Goal: Transaction & Acquisition: Obtain resource

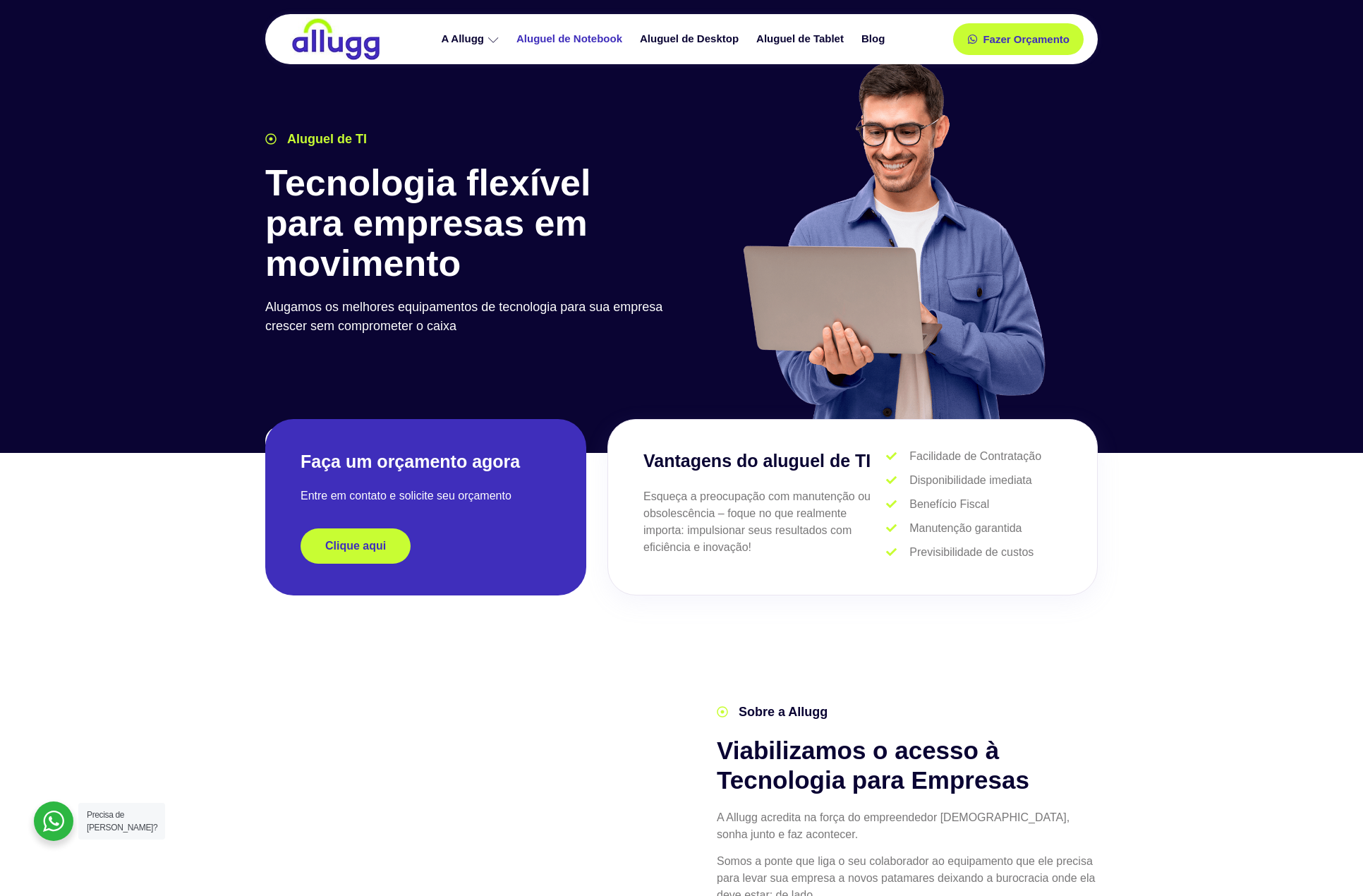
click at [569, 38] on link "Aluguel de Notebook" at bounding box center [571, 38] width 123 height 24
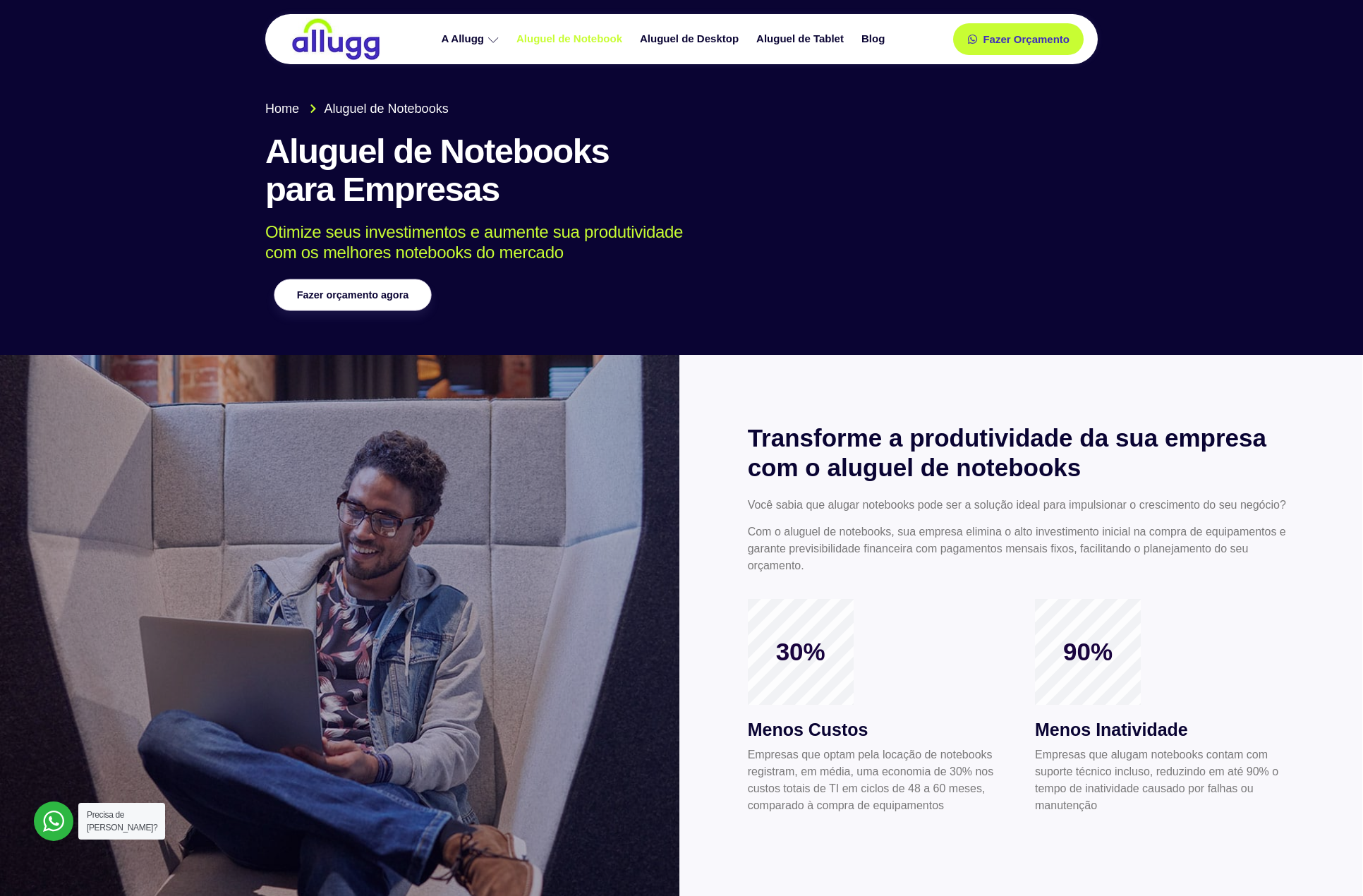
click at [347, 308] on link "Fazer orçamento agora" at bounding box center [352, 295] width 157 height 32
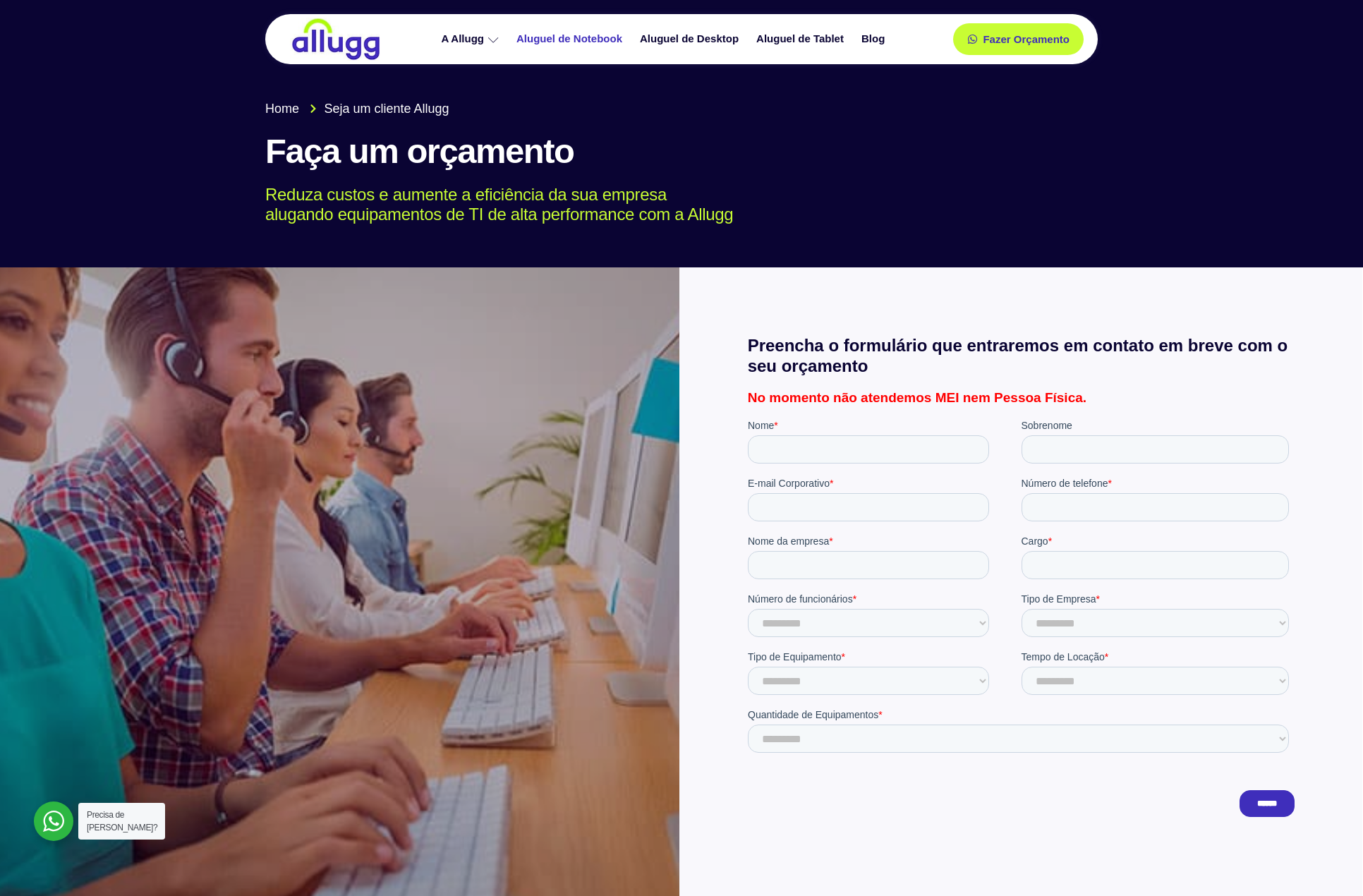
click at [580, 34] on link "Aluguel de Notebook" at bounding box center [571, 38] width 123 height 24
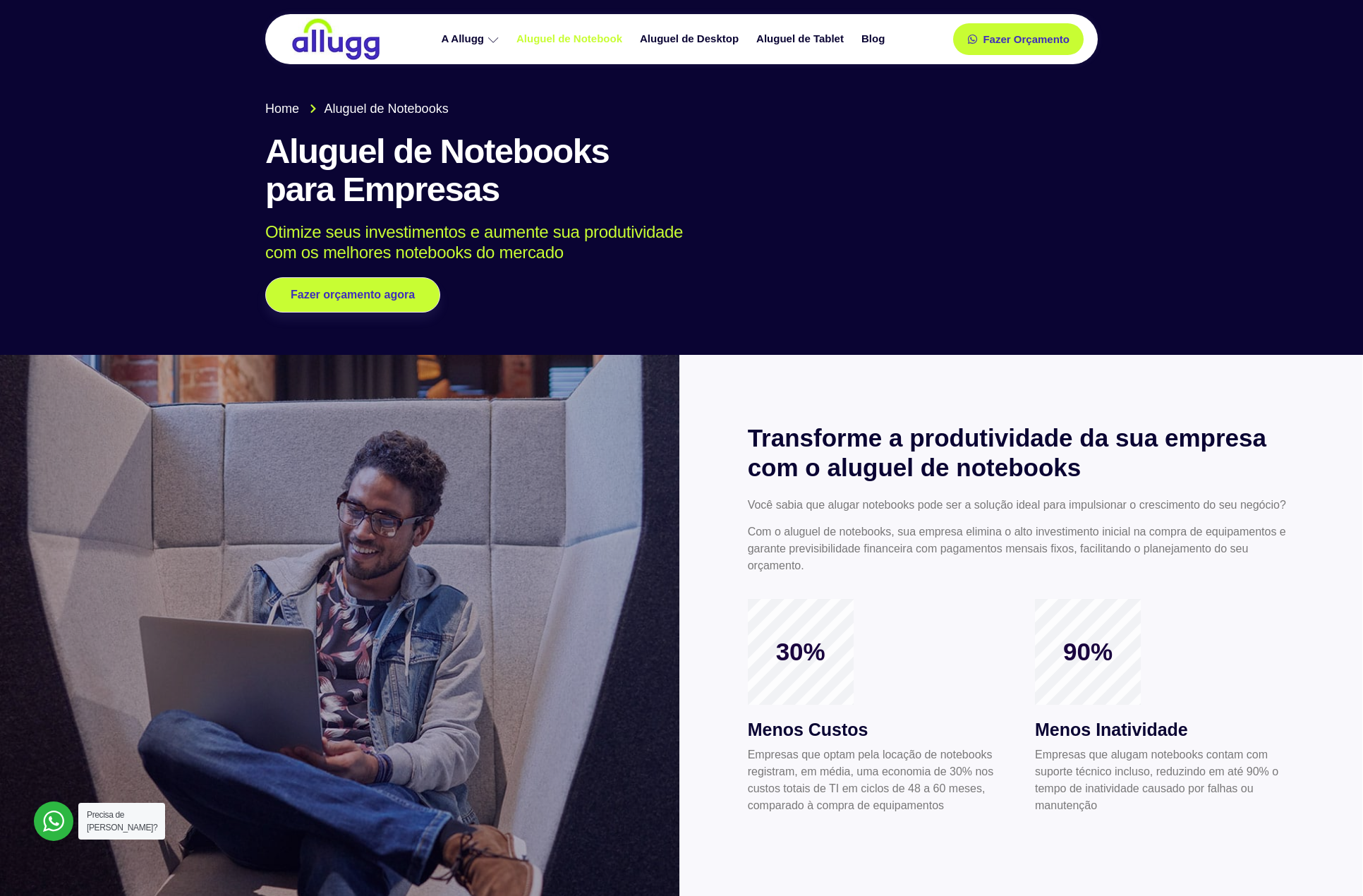
click at [316, 38] on img at bounding box center [336, 39] width 91 height 43
